Goal: Submit feedback/report problem

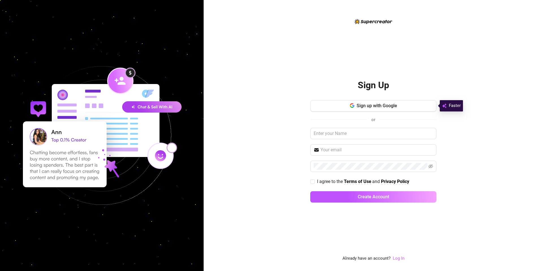
click at [397, 257] on link "Log In" at bounding box center [399, 258] width 12 height 5
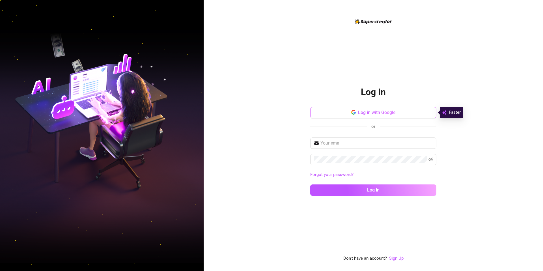
click at [375, 111] on span "Log in with Google" at bounding box center [377, 112] width 38 height 5
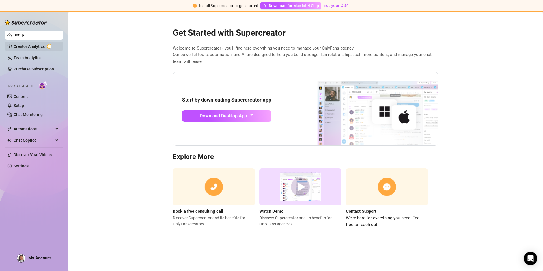
click at [28, 45] on link "Creator Analytics" at bounding box center [36, 46] width 45 height 9
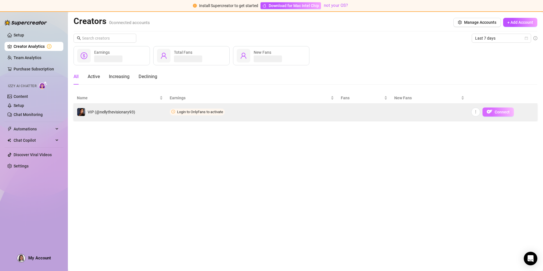
click at [497, 111] on span "Connect" at bounding box center [501, 112] width 15 height 5
click at [477, 112] on icon "more" at bounding box center [476, 112] width 4 height 4
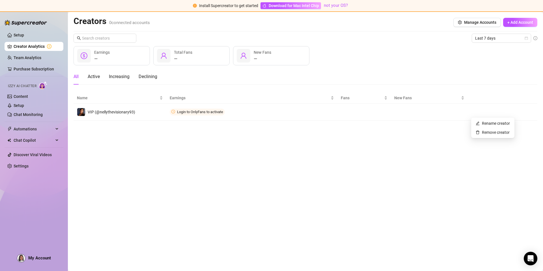
click at [458, 123] on main "Creators 0 connected accounts Manage Accounts + Add Account Last 7 days — Earni…" at bounding box center [305, 141] width 475 height 259
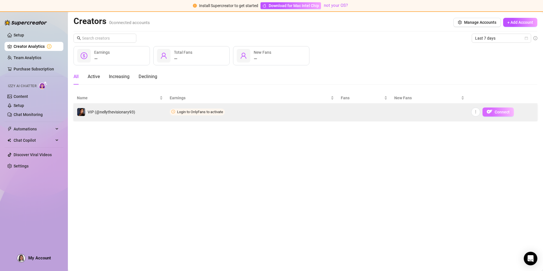
click at [507, 112] on span "Connect" at bounding box center [501, 112] width 15 height 5
click at [492, 112] on button "Connect" at bounding box center [497, 111] width 31 height 9
click at [498, 112] on span "Connect" at bounding box center [501, 112] width 15 height 5
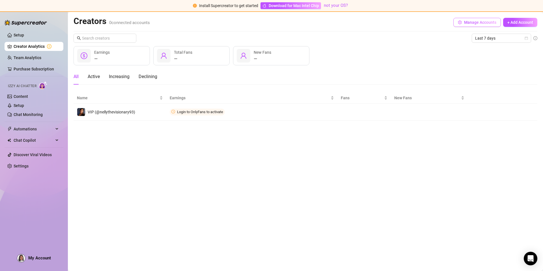
click at [491, 22] on span "Manage Accounts" at bounding box center [480, 22] width 32 height 5
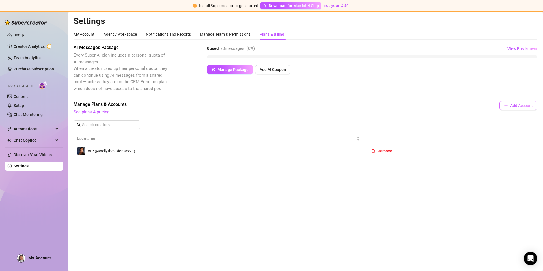
click at [509, 103] on button "Add Account" at bounding box center [518, 105] width 38 height 9
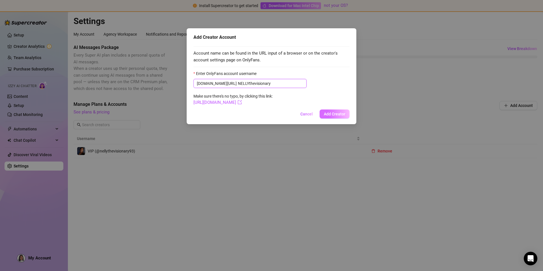
type input "NELLYthevisionary"
click at [331, 114] on span "Add Creator" at bounding box center [334, 114] width 21 height 5
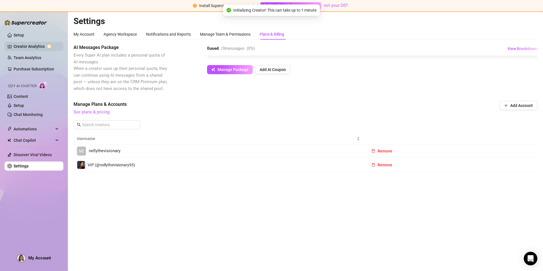
click at [43, 43] on link "Creator Analytics" at bounding box center [36, 46] width 45 height 9
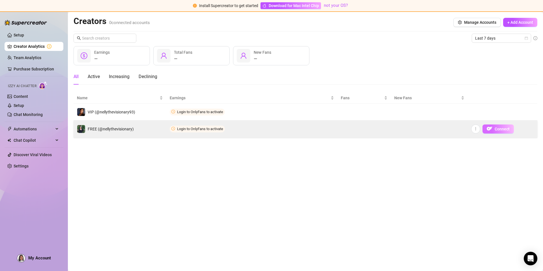
click at [494, 131] on button "Connect" at bounding box center [497, 128] width 31 height 9
click at [497, 129] on span "Connect" at bounding box center [501, 129] width 15 height 5
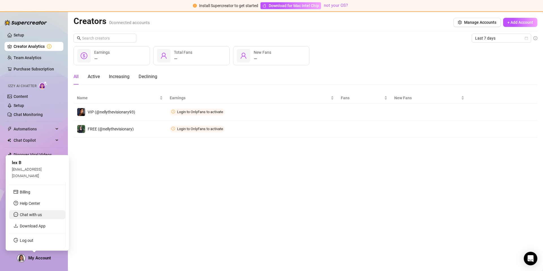
click at [41, 213] on span "Chat with us" at bounding box center [31, 214] width 22 height 5
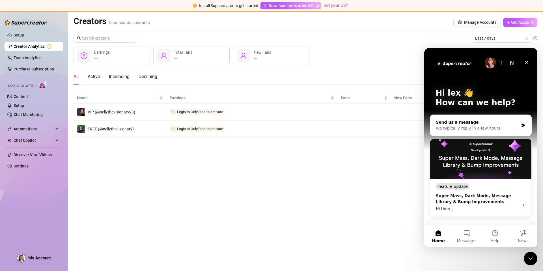
click at [455, 127] on div "We typically reply in a few hours" at bounding box center [477, 128] width 83 height 6
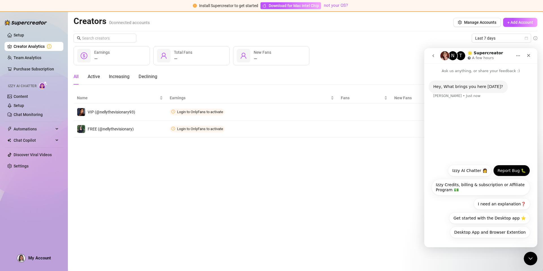
click at [506, 168] on button "Report Bug 🐛" at bounding box center [511, 170] width 37 height 11
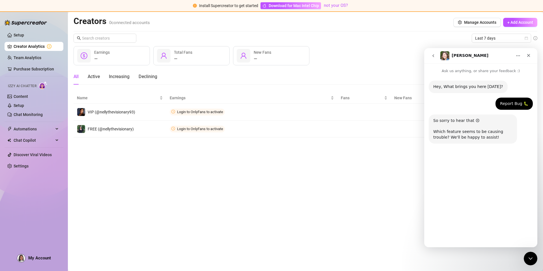
scroll to position [40, 0]
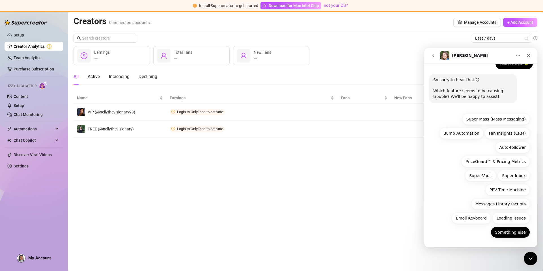
click at [507, 229] on button "Something else" at bounding box center [509, 231] width 39 height 11
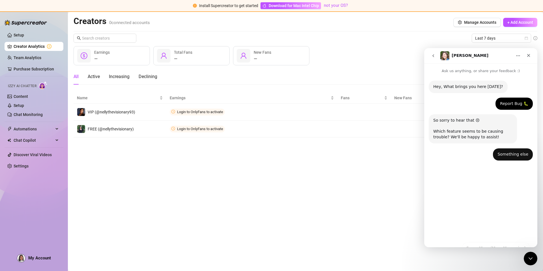
scroll to position [0, 0]
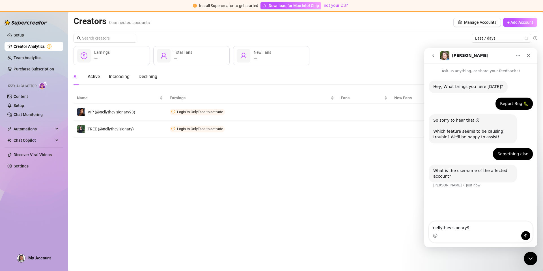
type textarea "nellythevisionary93"
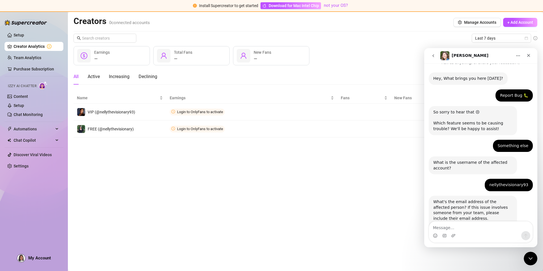
scroll to position [37, 0]
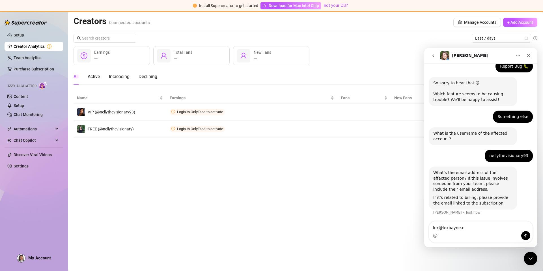
type textarea "[EMAIL_ADDRESS][DOMAIN_NAME]"
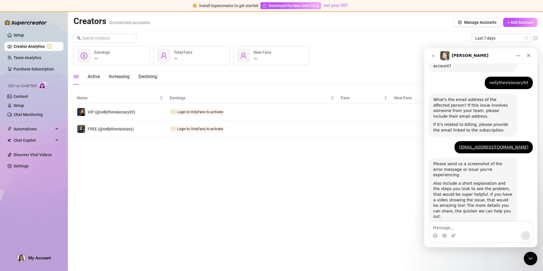
scroll to position [113, 0]
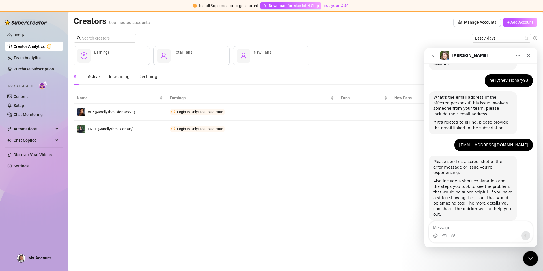
click at [532, 262] on div "Close Intercom Messenger" at bounding box center [530, 258] width 14 height 14
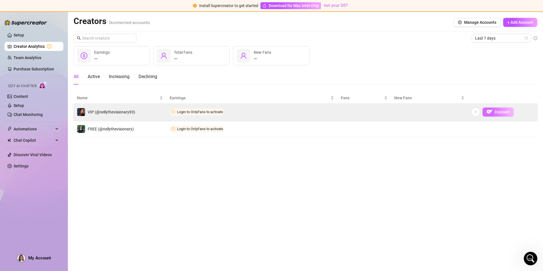
click at [497, 113] on span "Connect" at bounding box center [501, 112] width 15 height 5
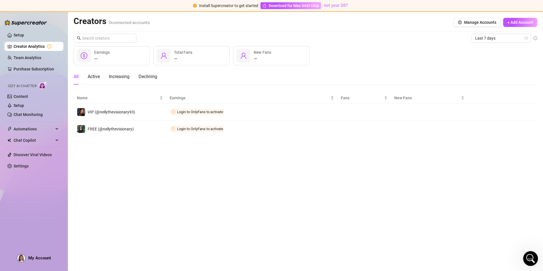
click at [528, 259] on icon "Open Intercom Messenger" at bounding box center [529, 257] width 9 height 9
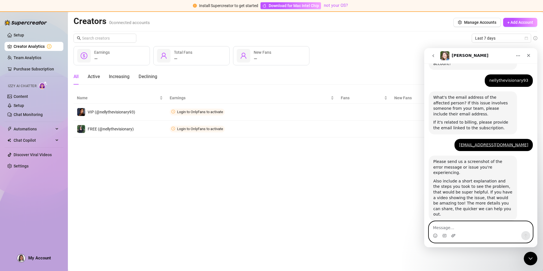
click at [455, 235] on icon "Upload attachment" at bounding box center [453, 235] width 5 height 5
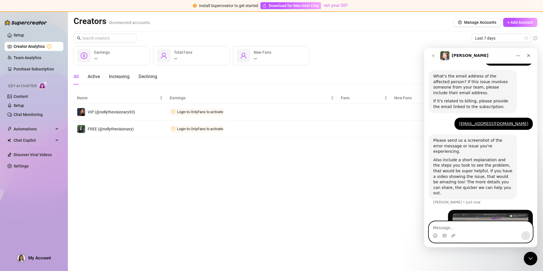
scroll to position [171, 0]
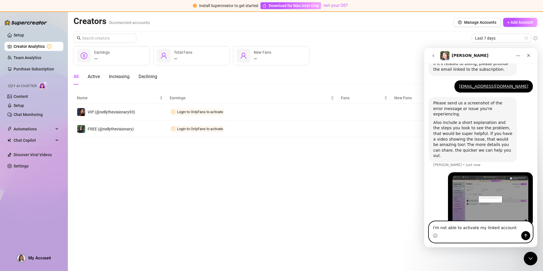
type textarea "I'm not able to activate my linked accounts"
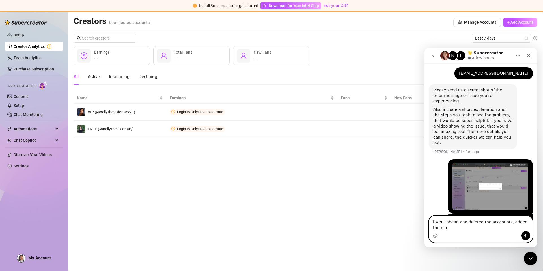
scroll to position [190, 0]
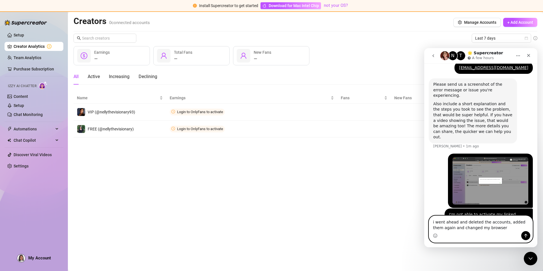
type textarea "i went ahead and deleted the accounts, added them again and changed my browser"
click at [526, 235] on icon "Send a message…" at bounding box center [525, 235] width 5 height 5
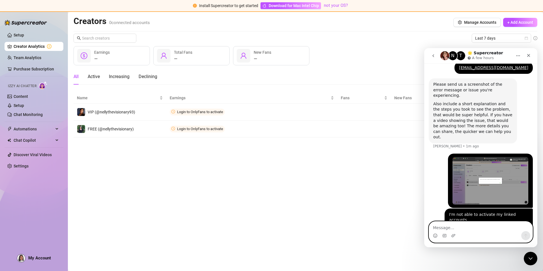
scroll to position [208, 0]
